Goal: Find specific page/section: Find specific page/section

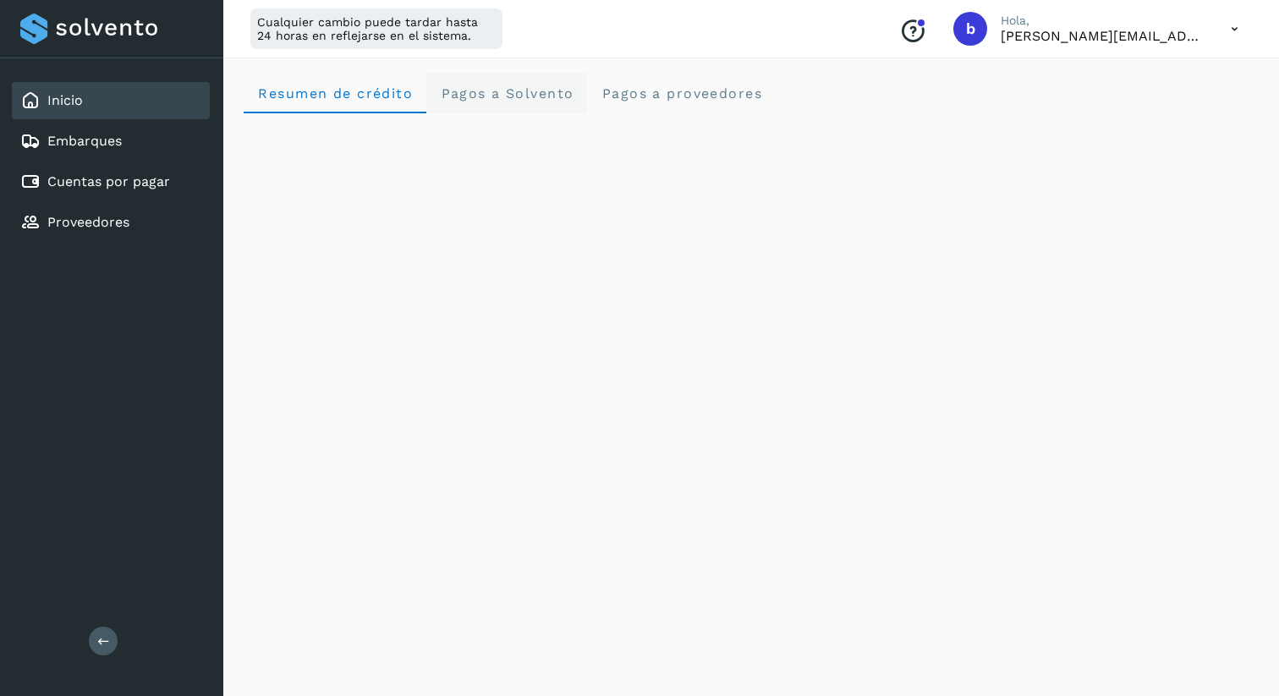
click at [551, 90] on span "Pagos a Solvento" at bounding box center [507, 93] width 134 height 16
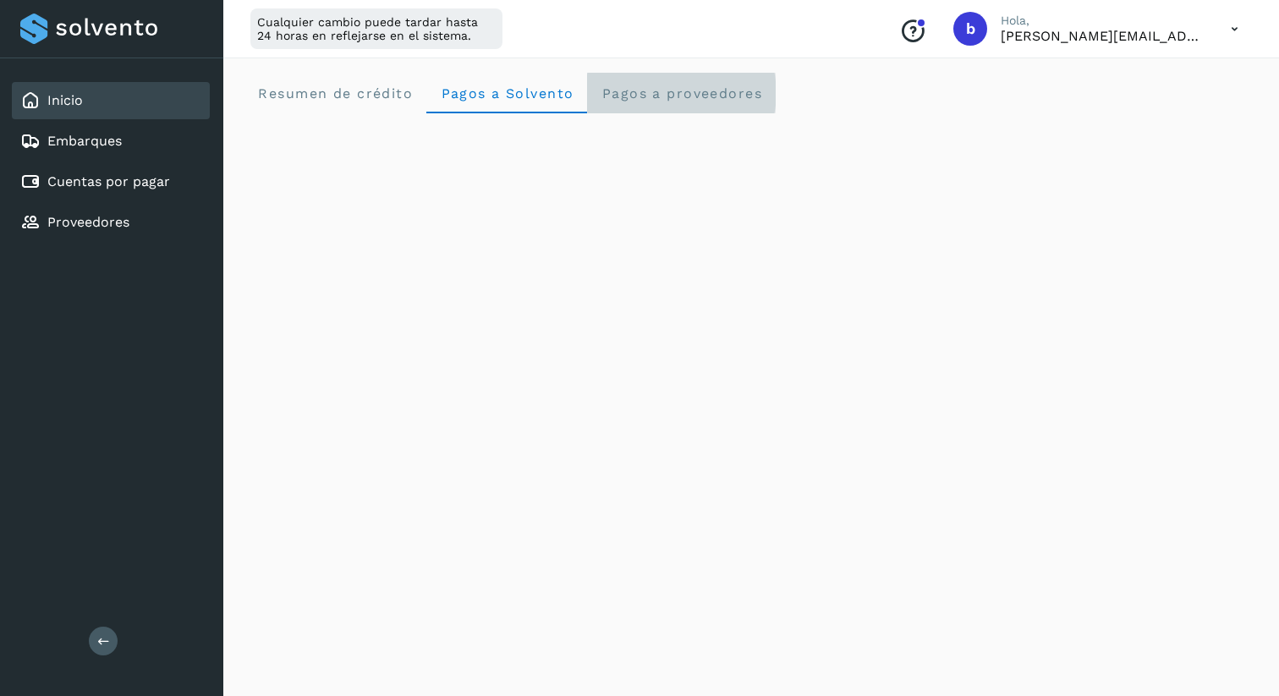
click at [676, 102] on proveedores "Pagos a proveedores" at bounding box center [681, 93] width 189 height 41
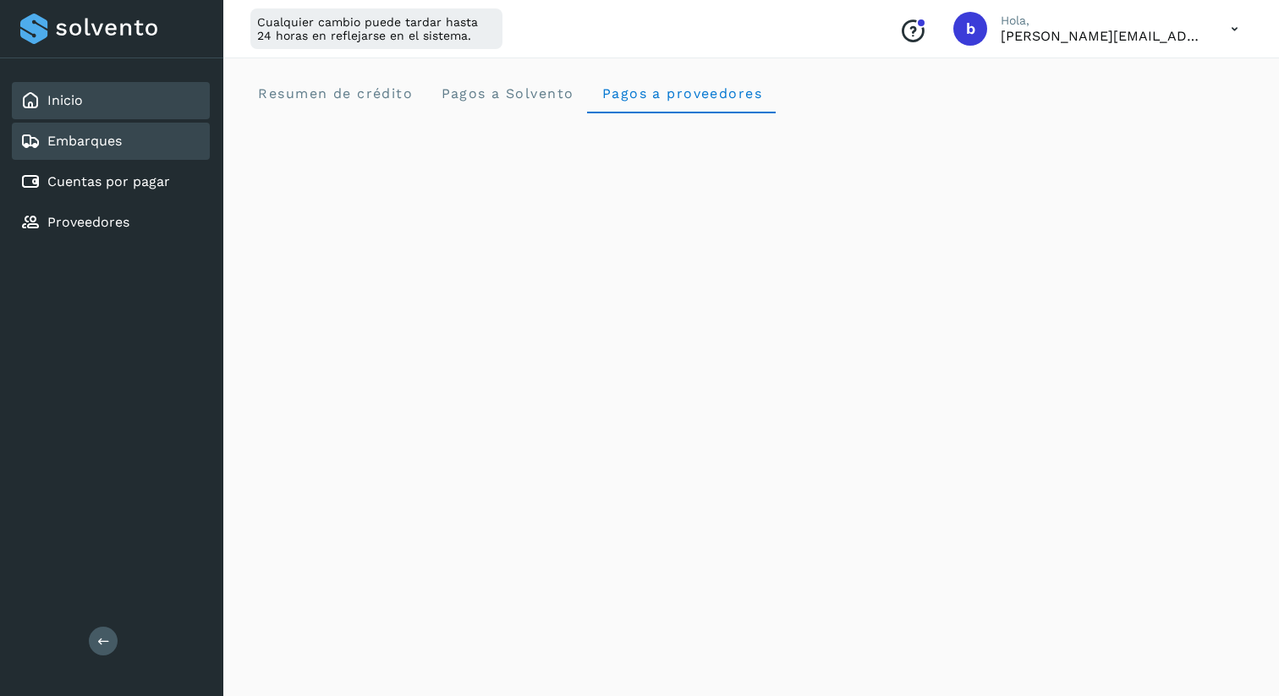
click at [152, 143] on div "Embarques" at bounding box center [111, 141] width 198 height 37
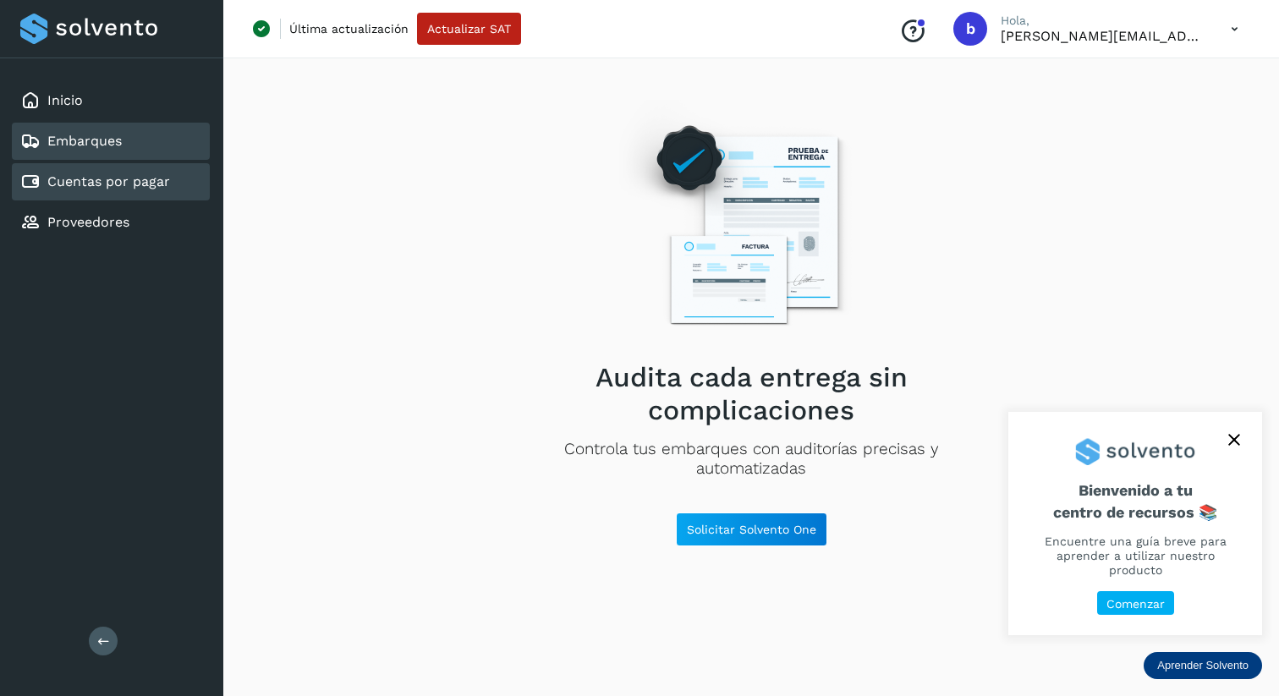
click at [109, 176] on link "Cuentas por pagar" at bounding box center [108, 181] width 123 height 16
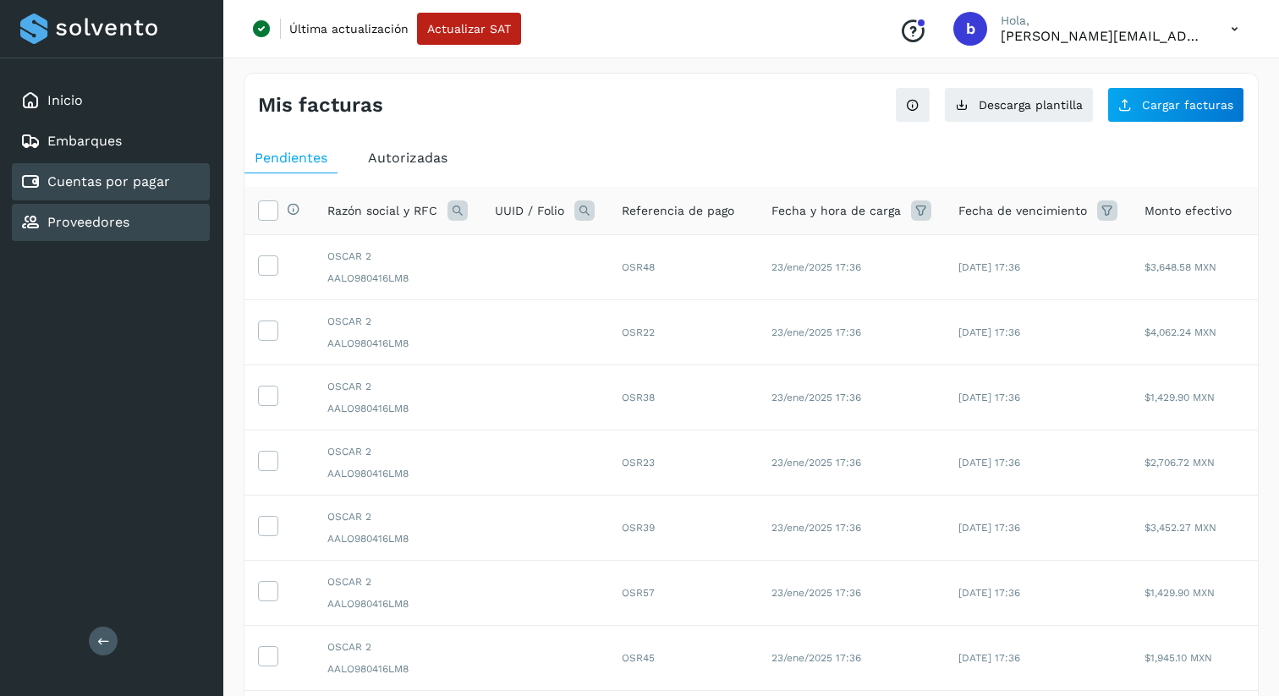
click at [94, 211] on div "Proveedores" at bounding box center [111, 222] width 198 height 37
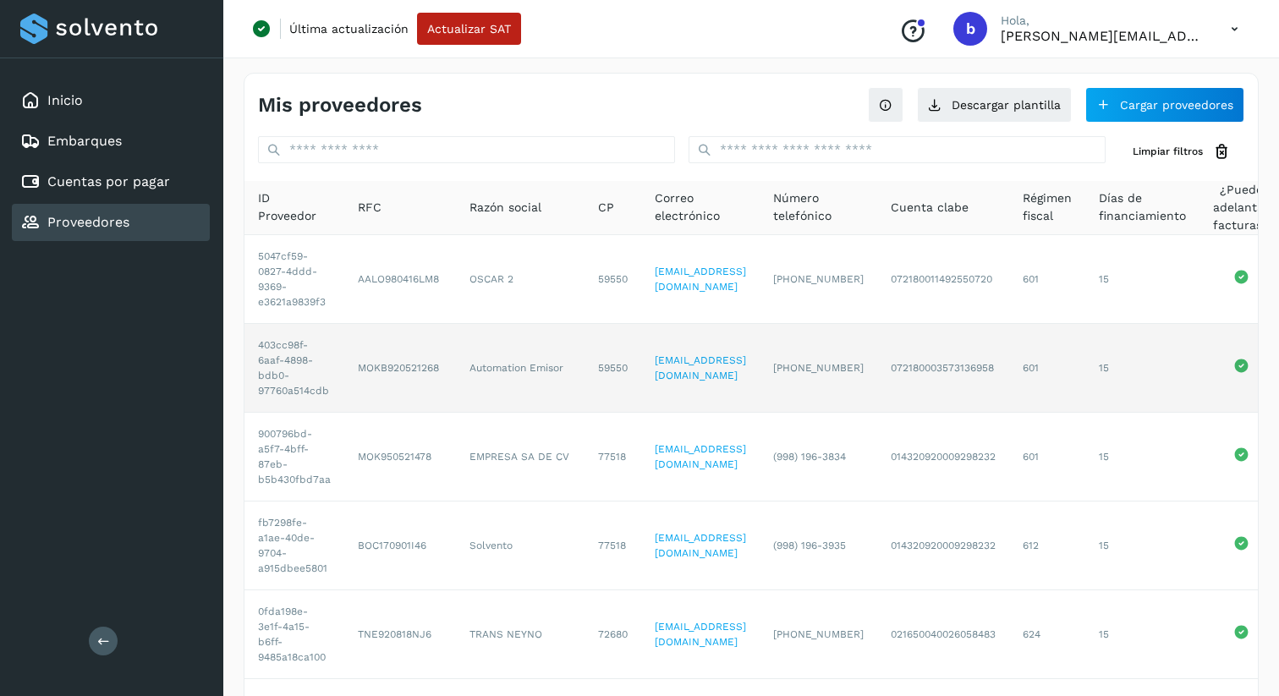
scroll to position [4, 0]
